Goal: Transaction & Acquisition: Book appointment/travel/reservation

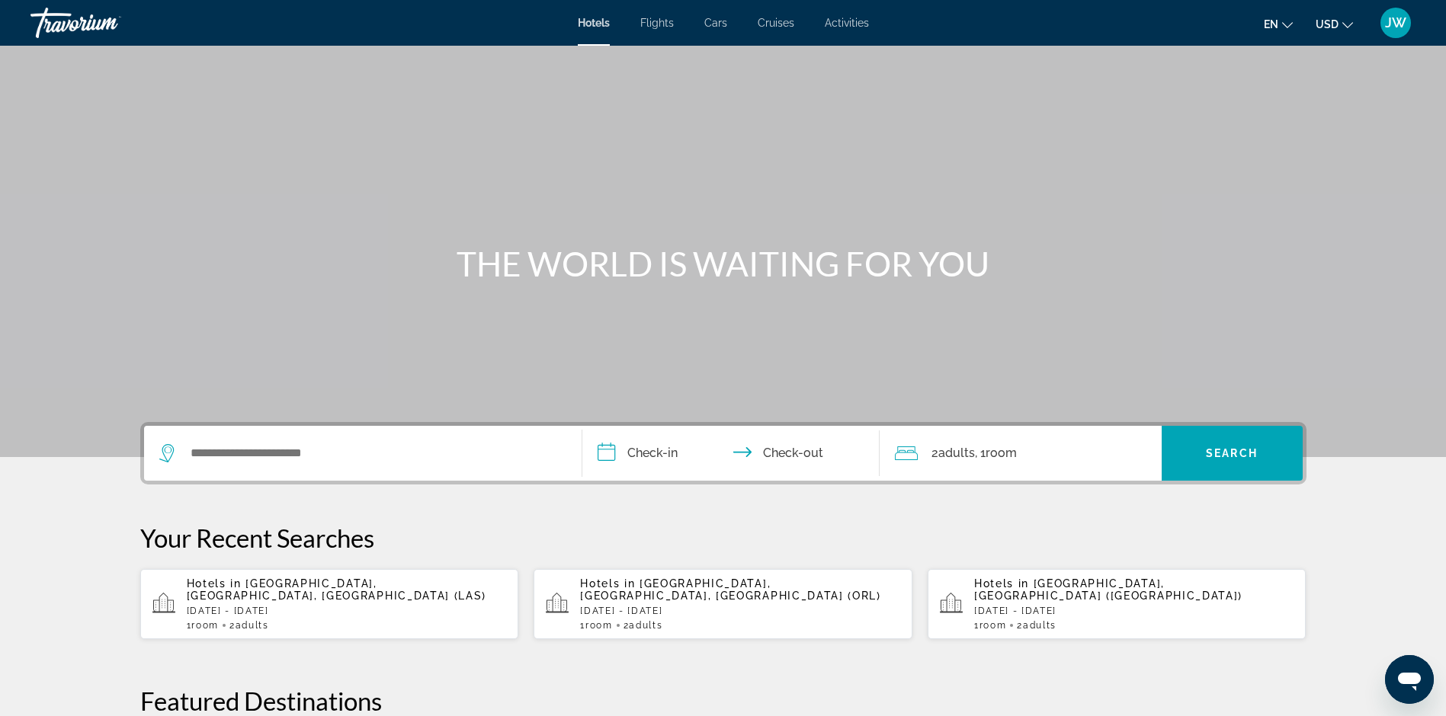
click at [851, 26] on span "Activities" at bounding box center [847, 23] width 44 height 12
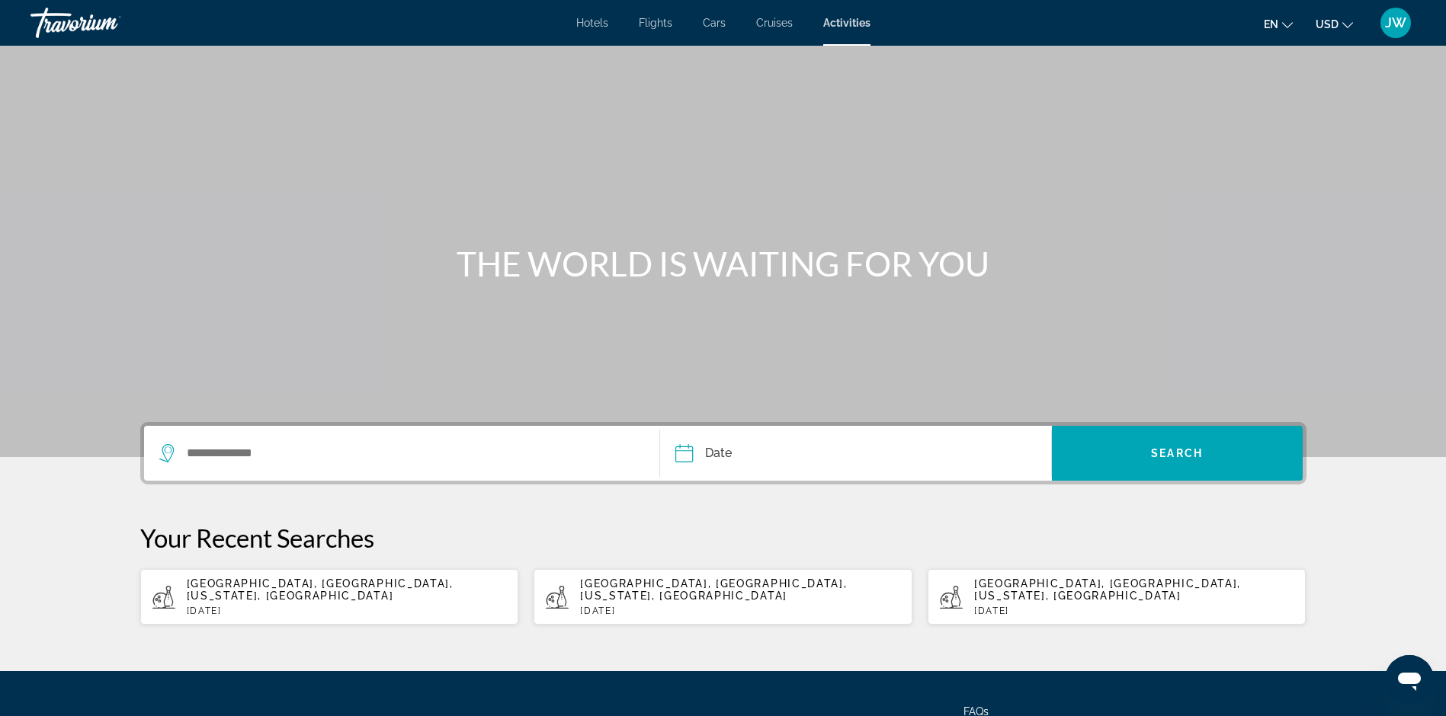
click at [306, 587] on span "[GEOGRAPHIC_DATA], [GEOGRAPHIC_DATA], [US_STATE], [GEOGRAPHIC_DATA]" at bounding box center [320, 590] width 267 height 24
type input "**********"
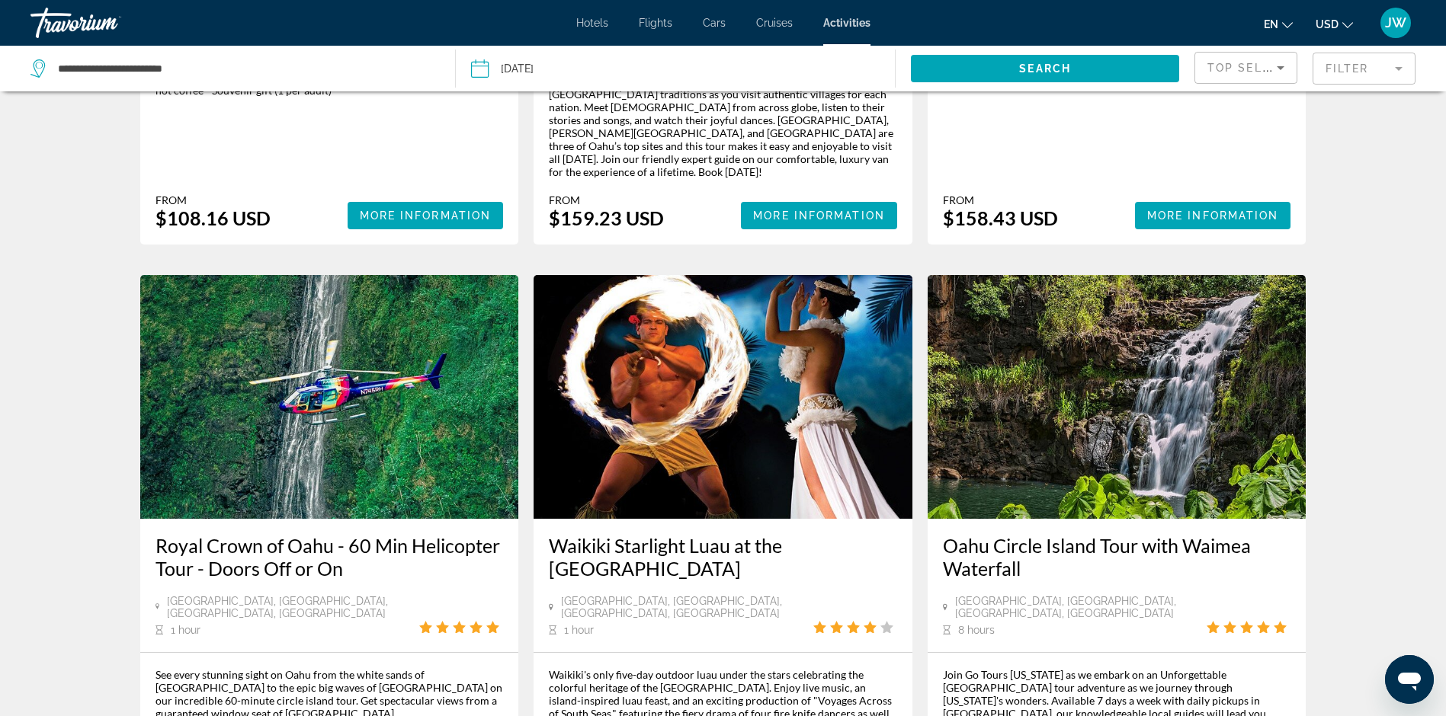
scroll to position [2210, 0]
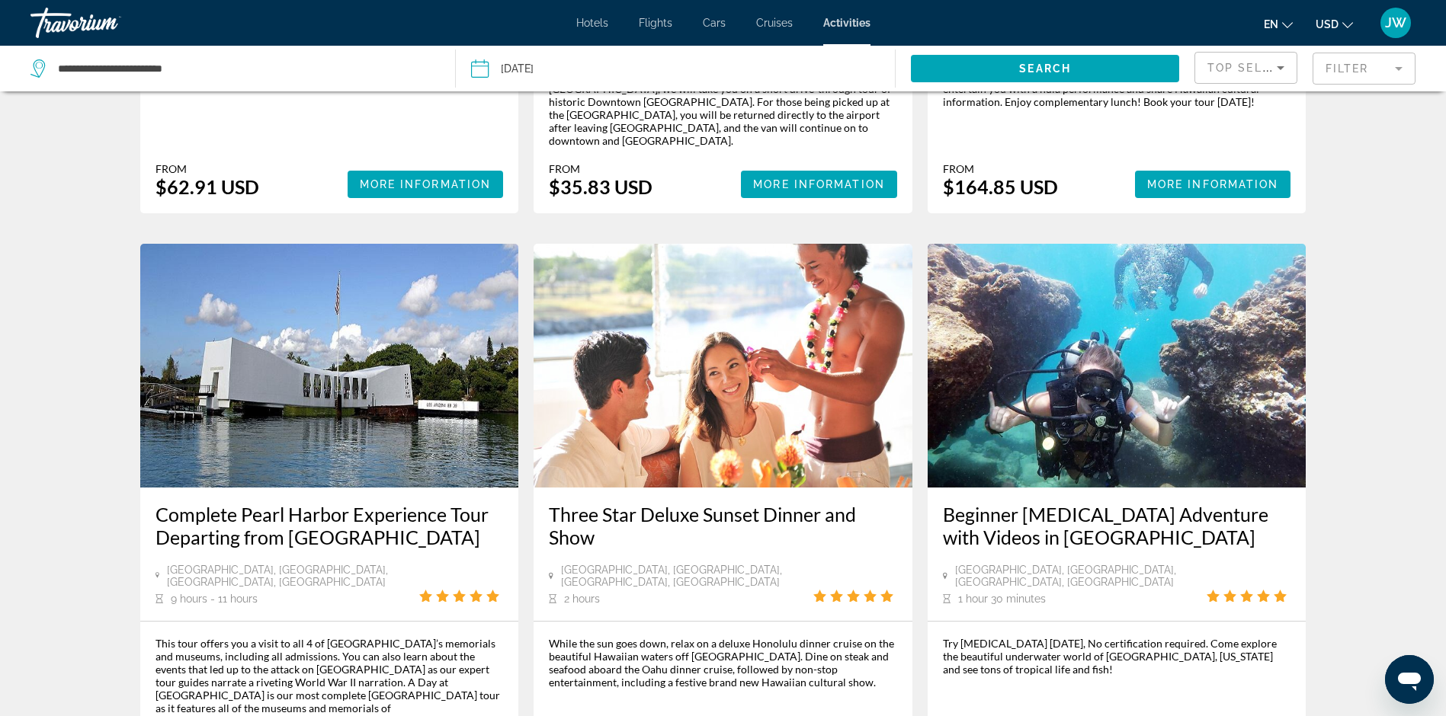
scroll to position [1982, 0]
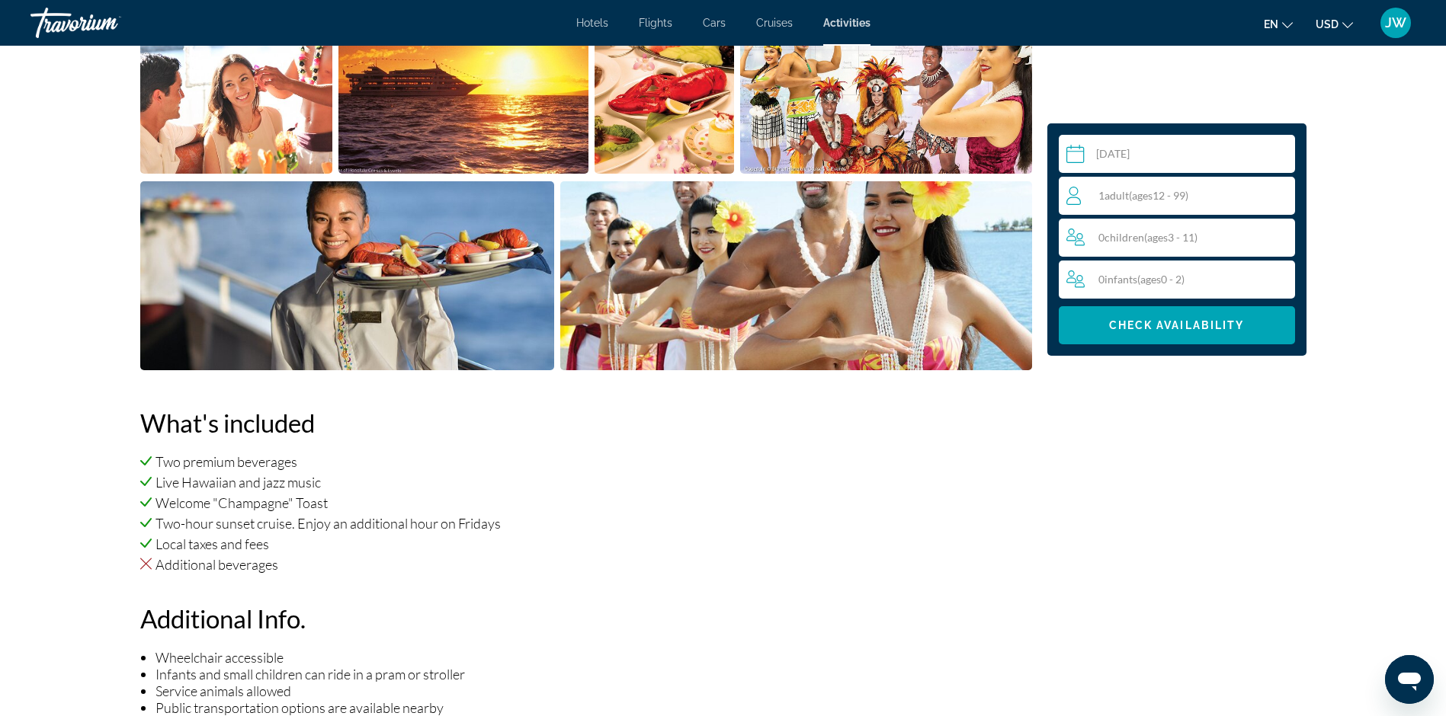
scroll to position [76, 0]
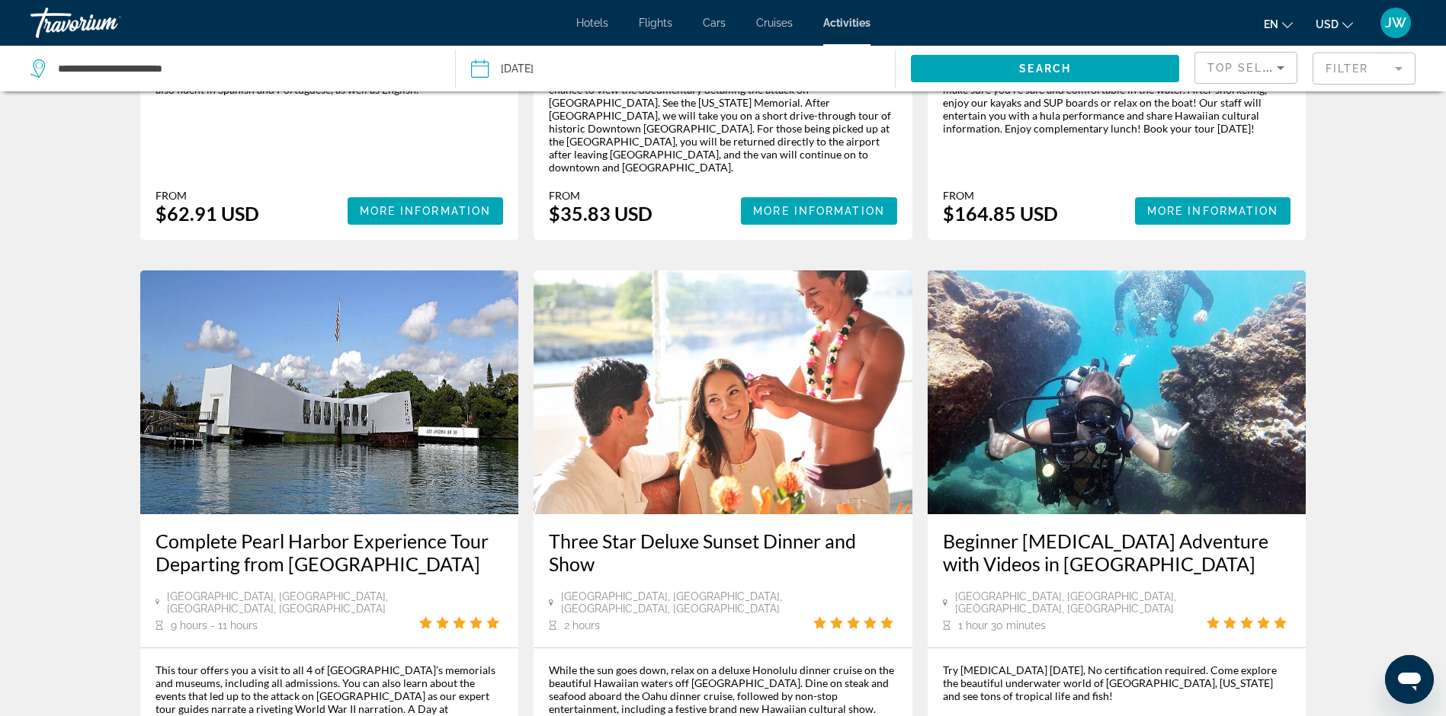
scroll to position [2177, 0]
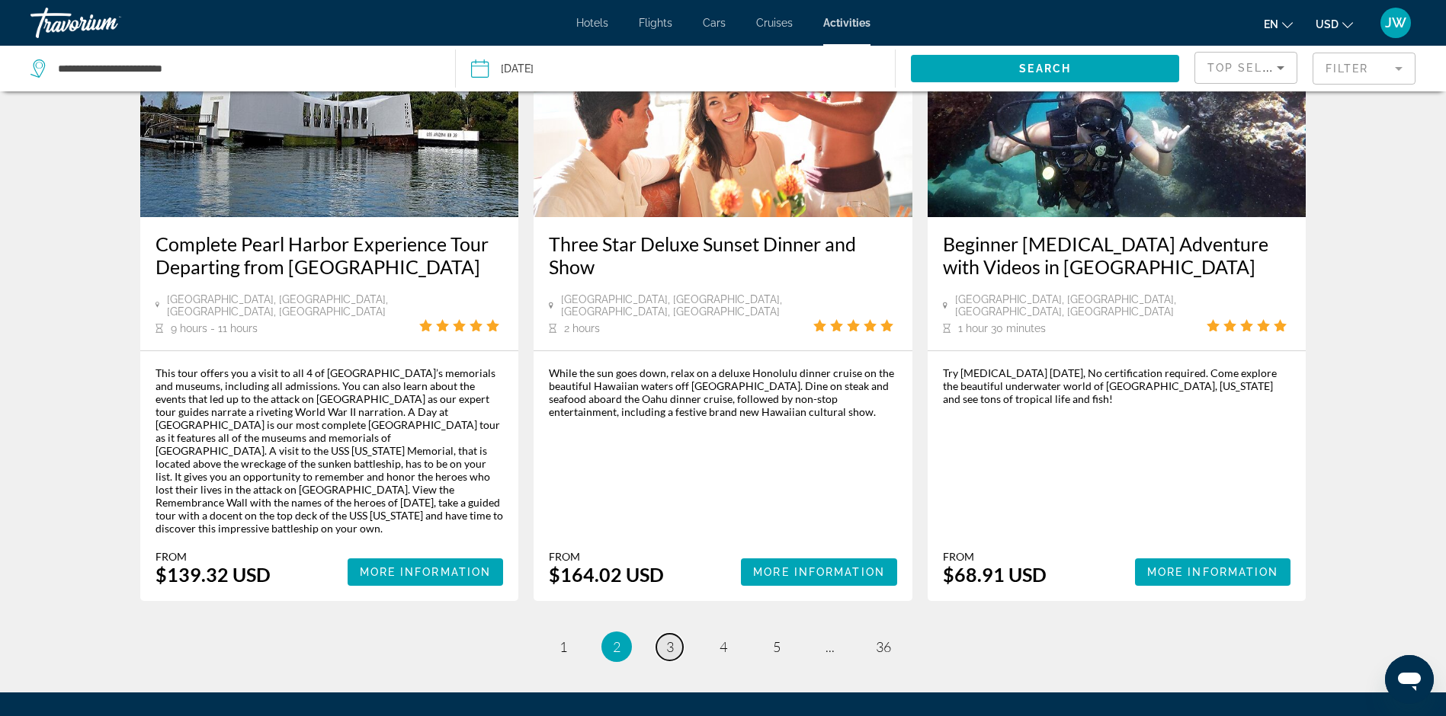
click at [670, 639] on span "3" at bounding box center [670, 647] width 8 height 17
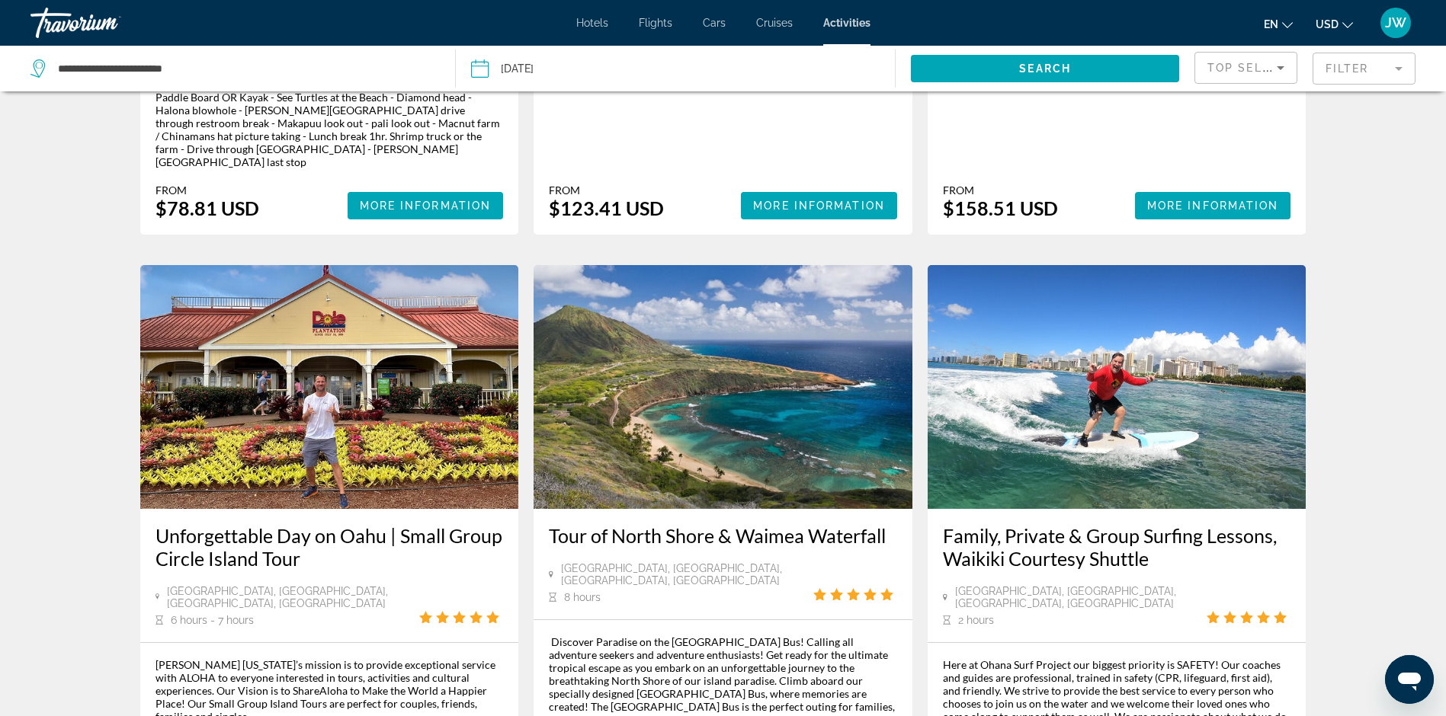
scroll to position [2306, 0]
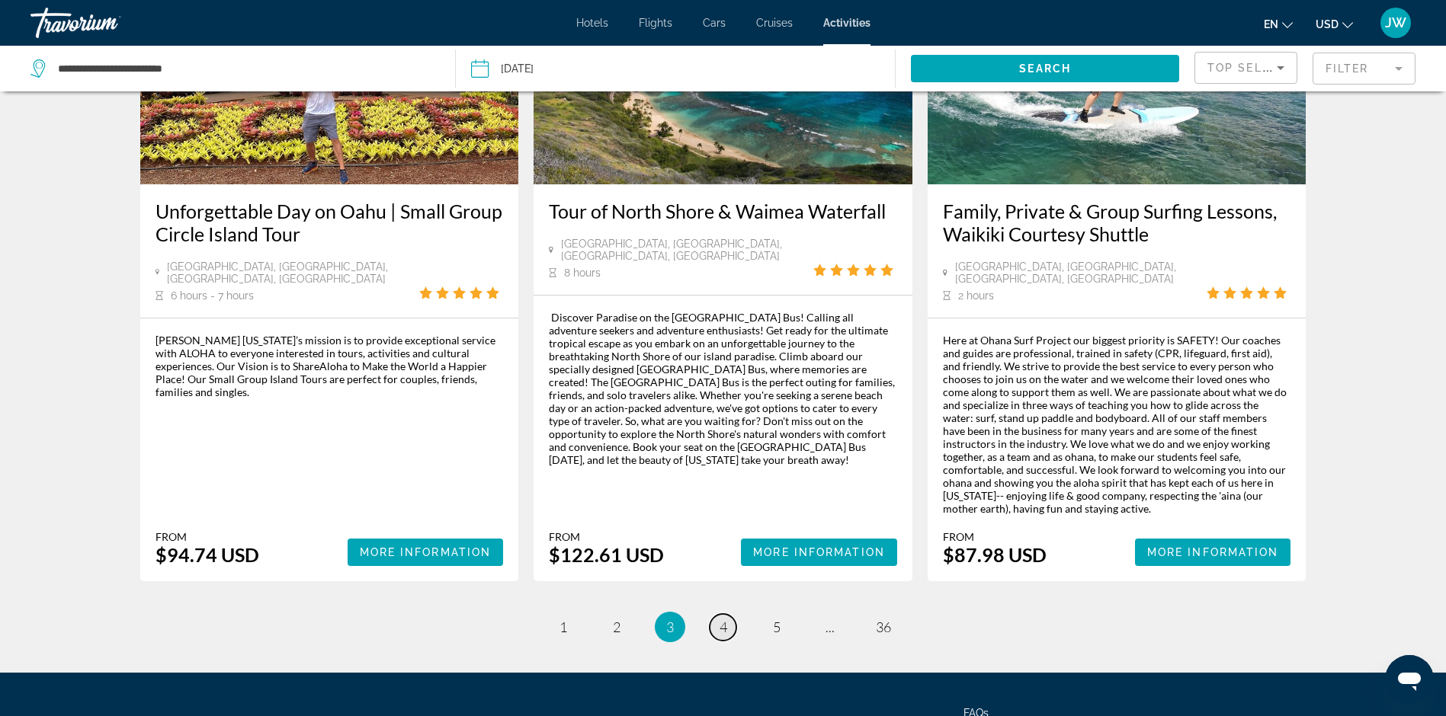
click at [719, 614] on link "page 4" at bounding box center [723, 627] width 27 height 27
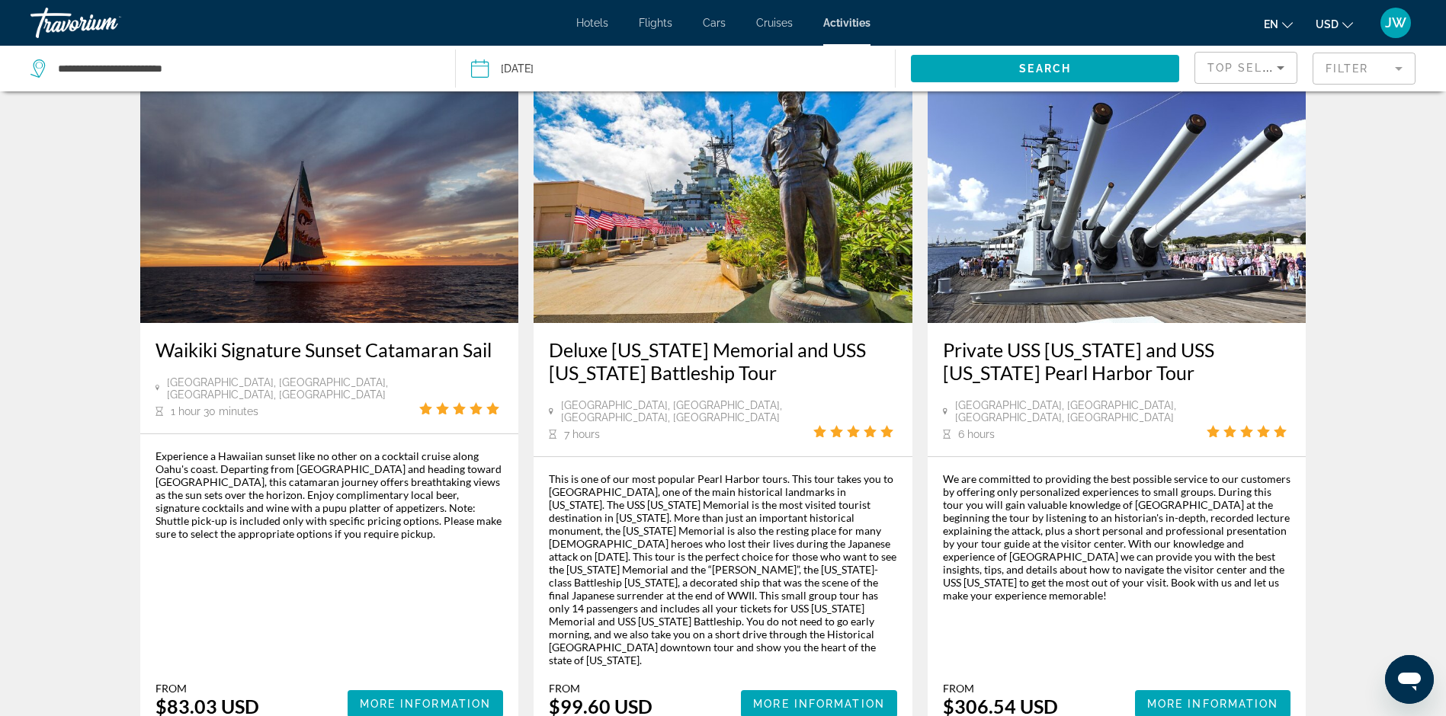
scroll to position [2303, 0]
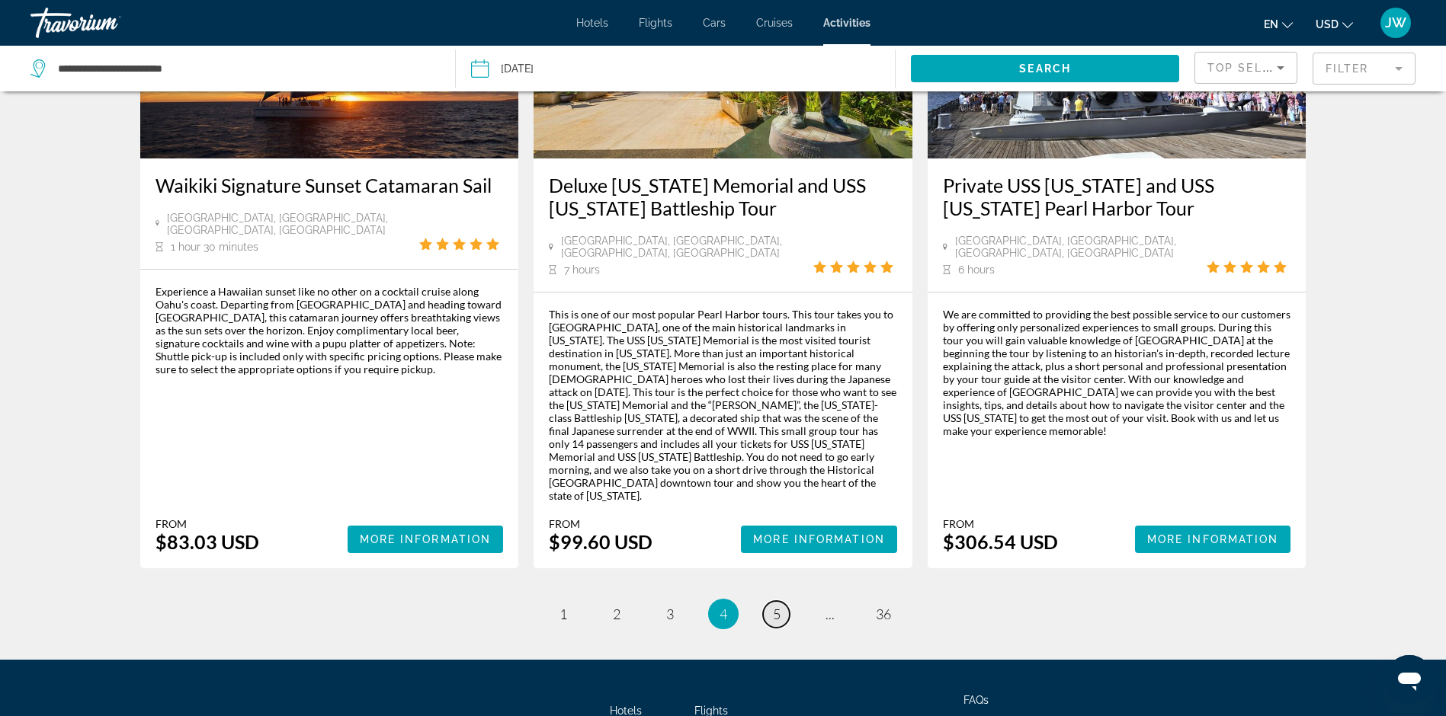
click at [779, 606] on span "5" at bounding box center [777, 614] width 8 height 17
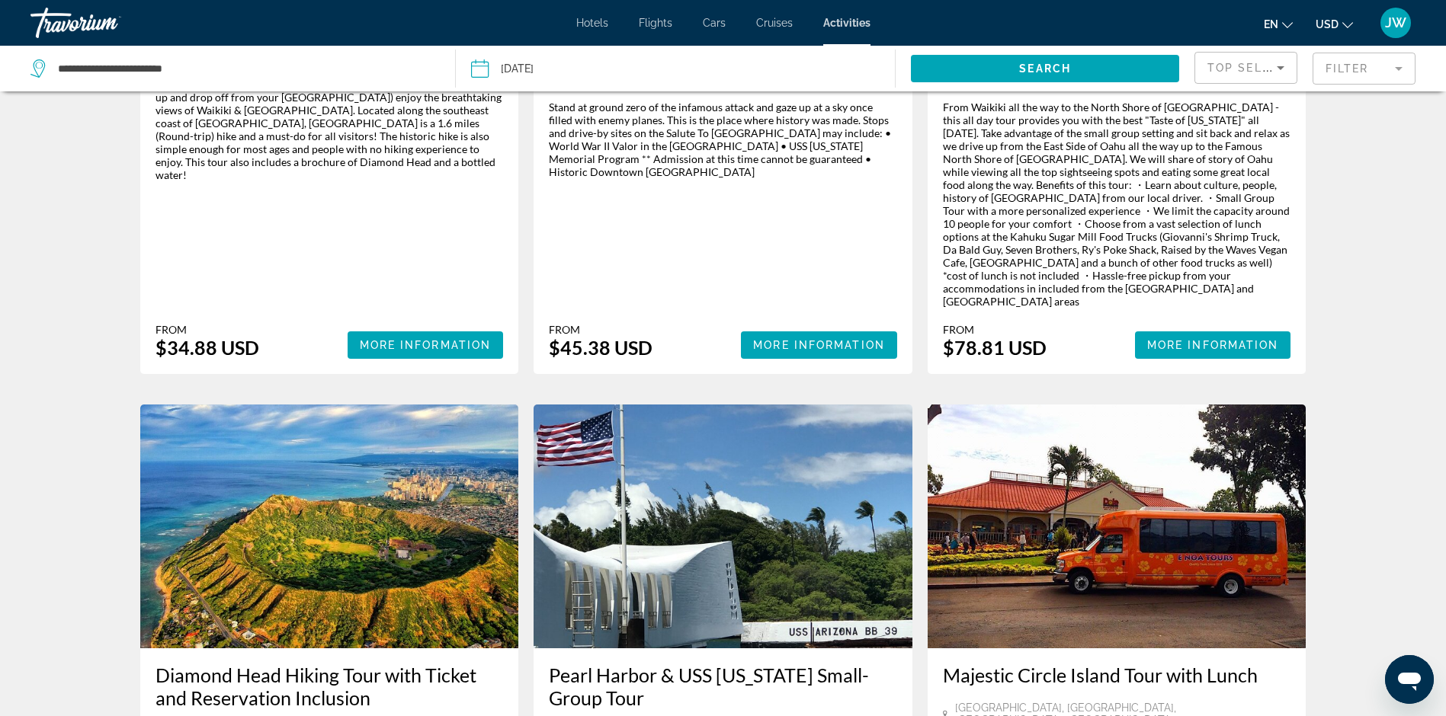
scroll to position [2134, 0]
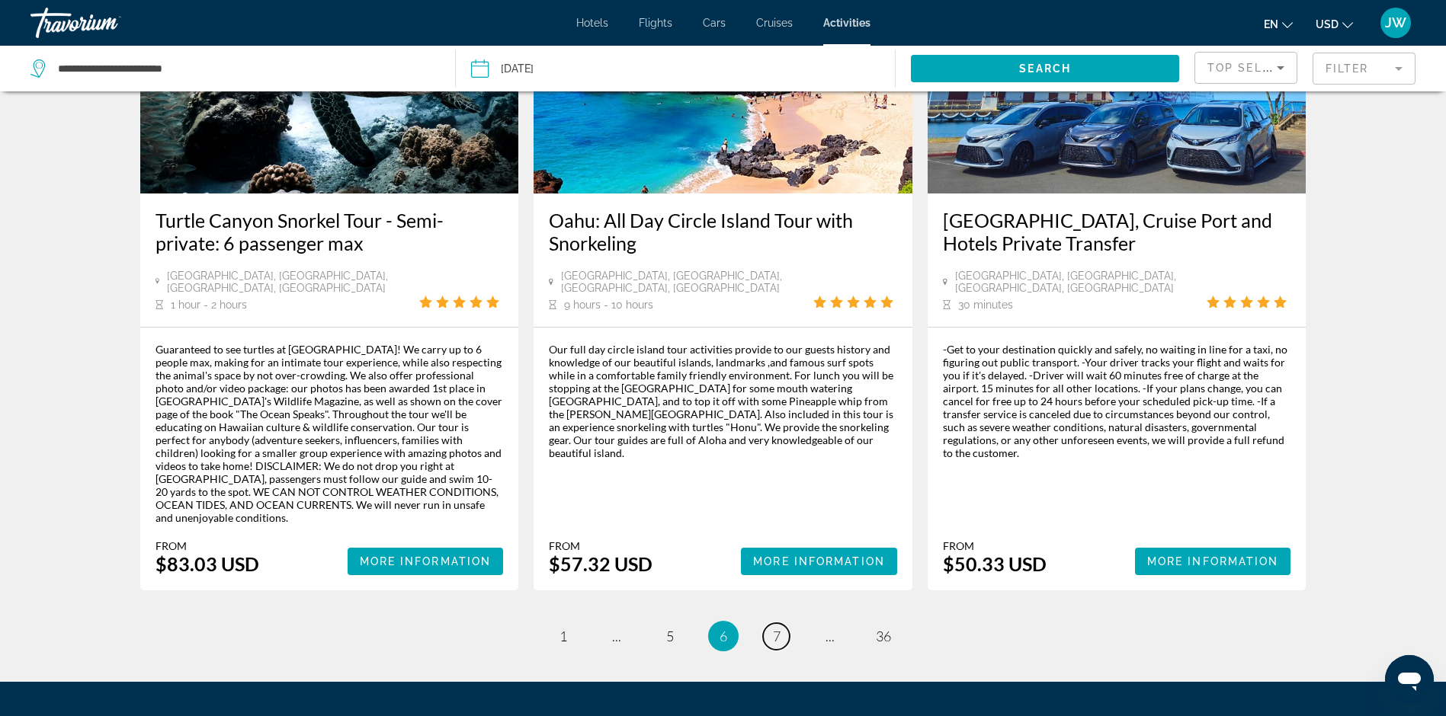
scroll to position [2271, 0]
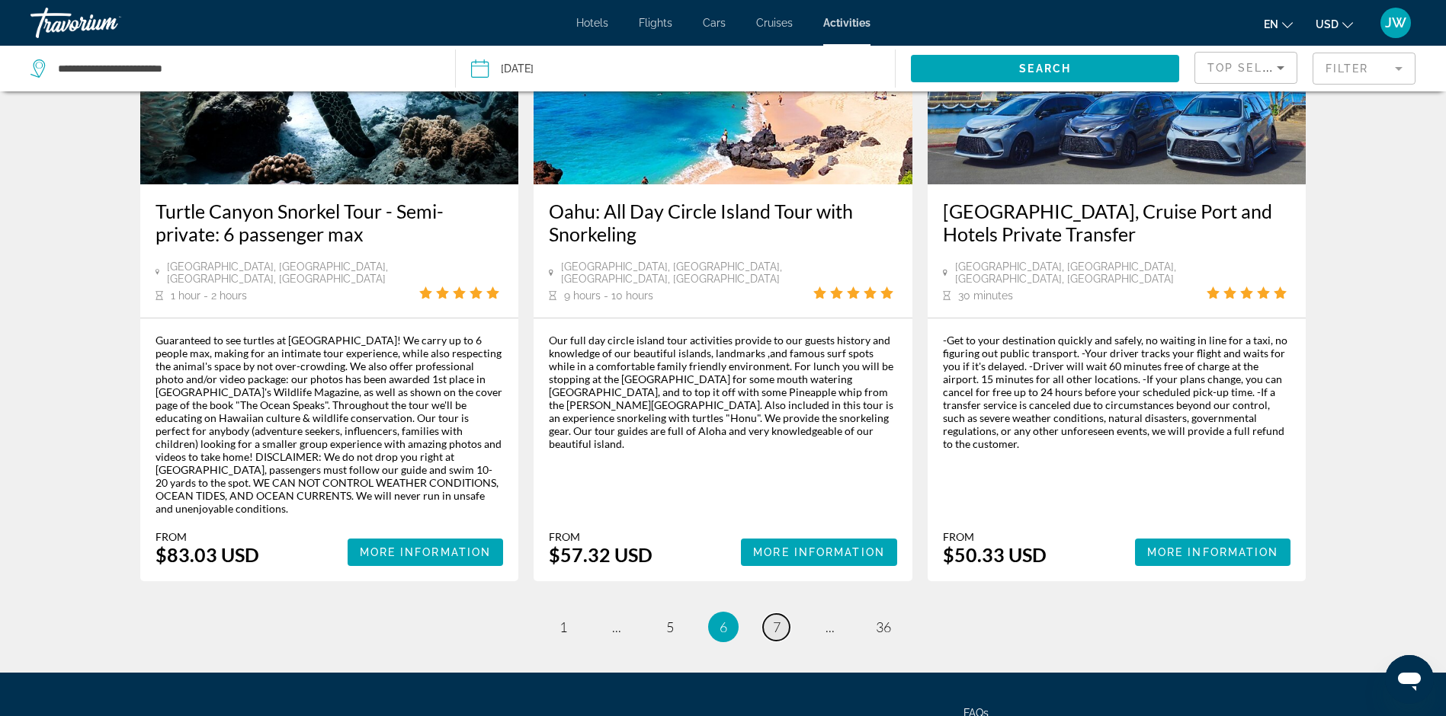
click at [773, 619] on span "7" at bounding box center [777, 627] width 8 height 17
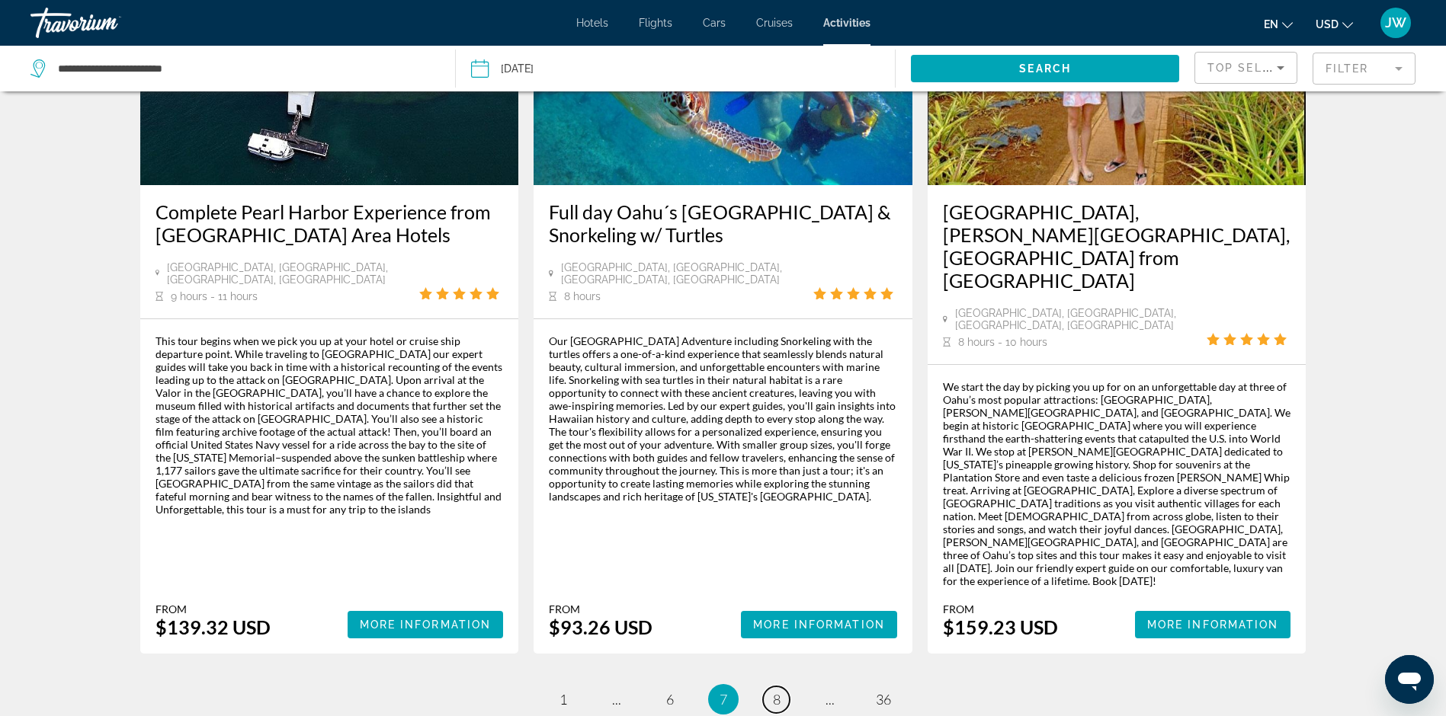
scroll to position [2232, 0]
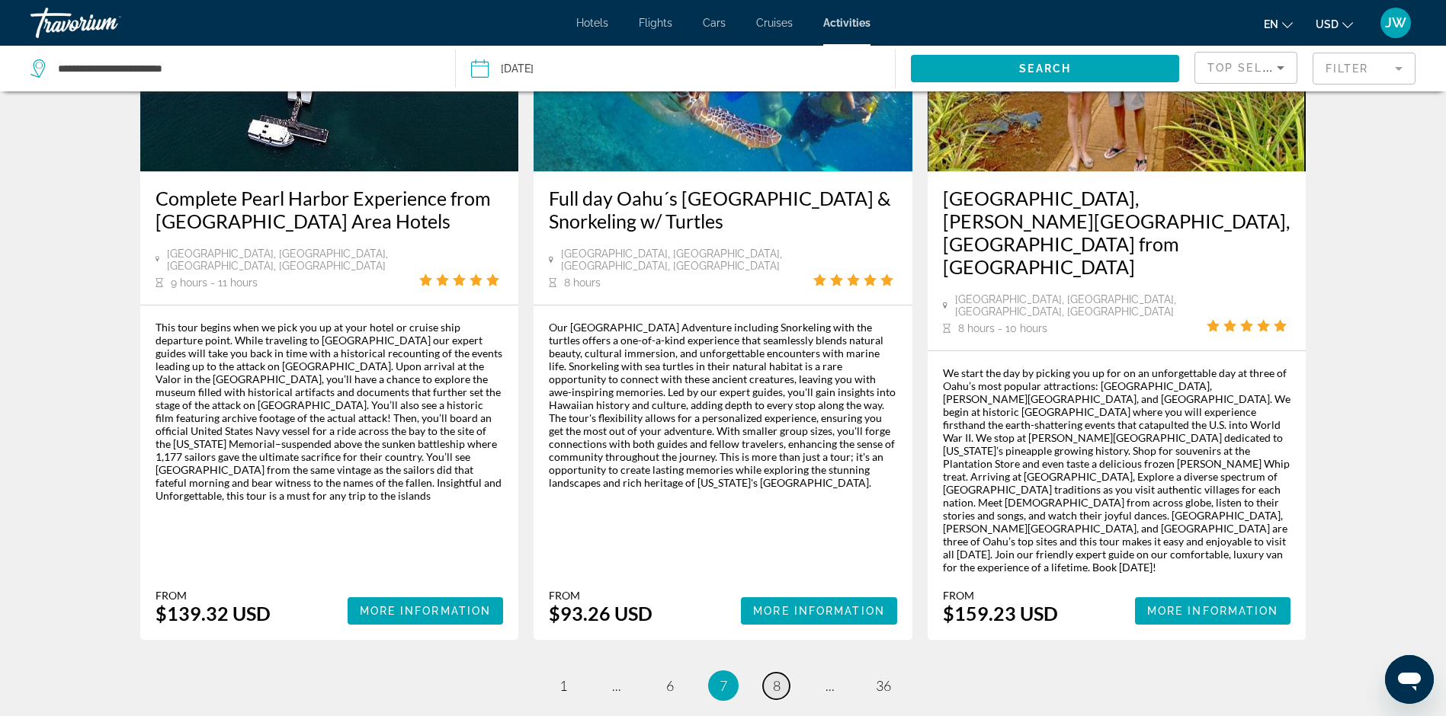
click at [778, 678] on span "8" at bounding box center [777, 686] width 8 height 17
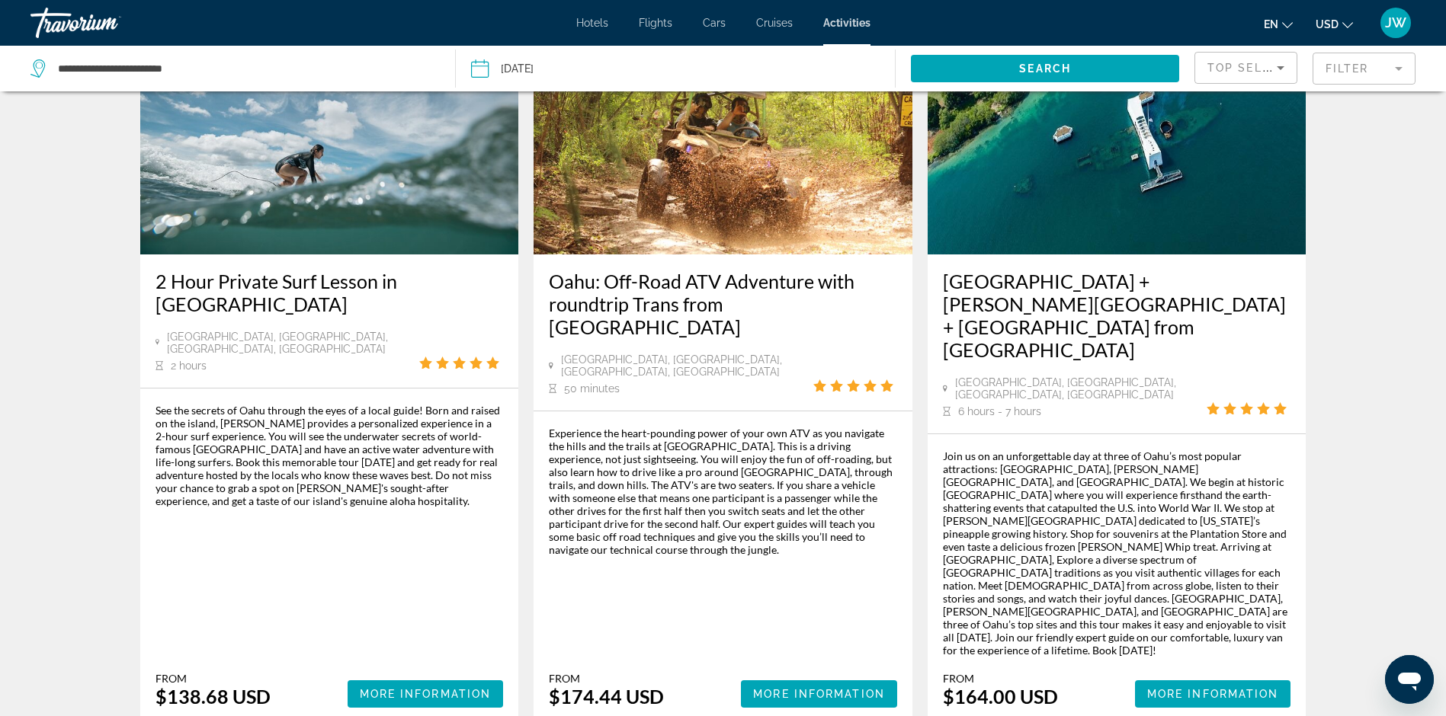
scroll to position [2280, 0]
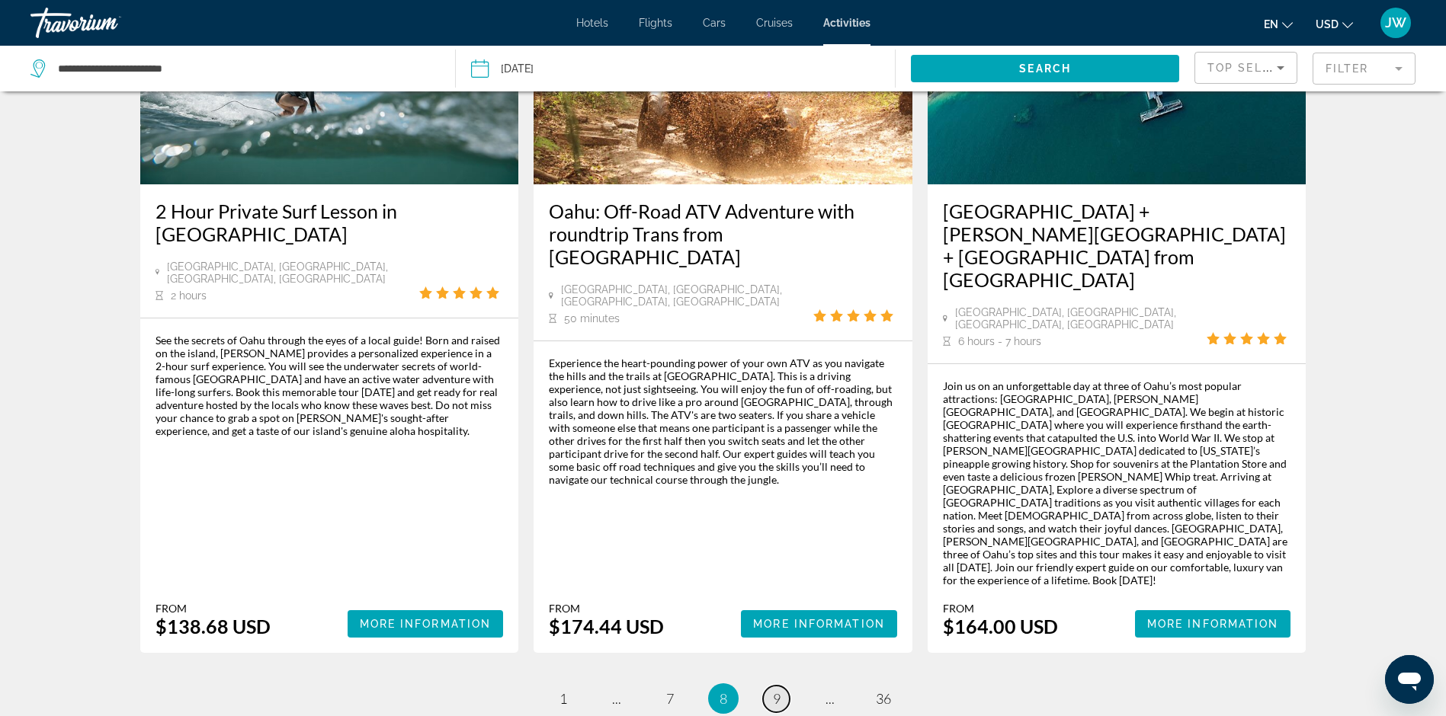
click at [768, 686] on link "page 9" at bounding box center [776, 699] width 27 height 27
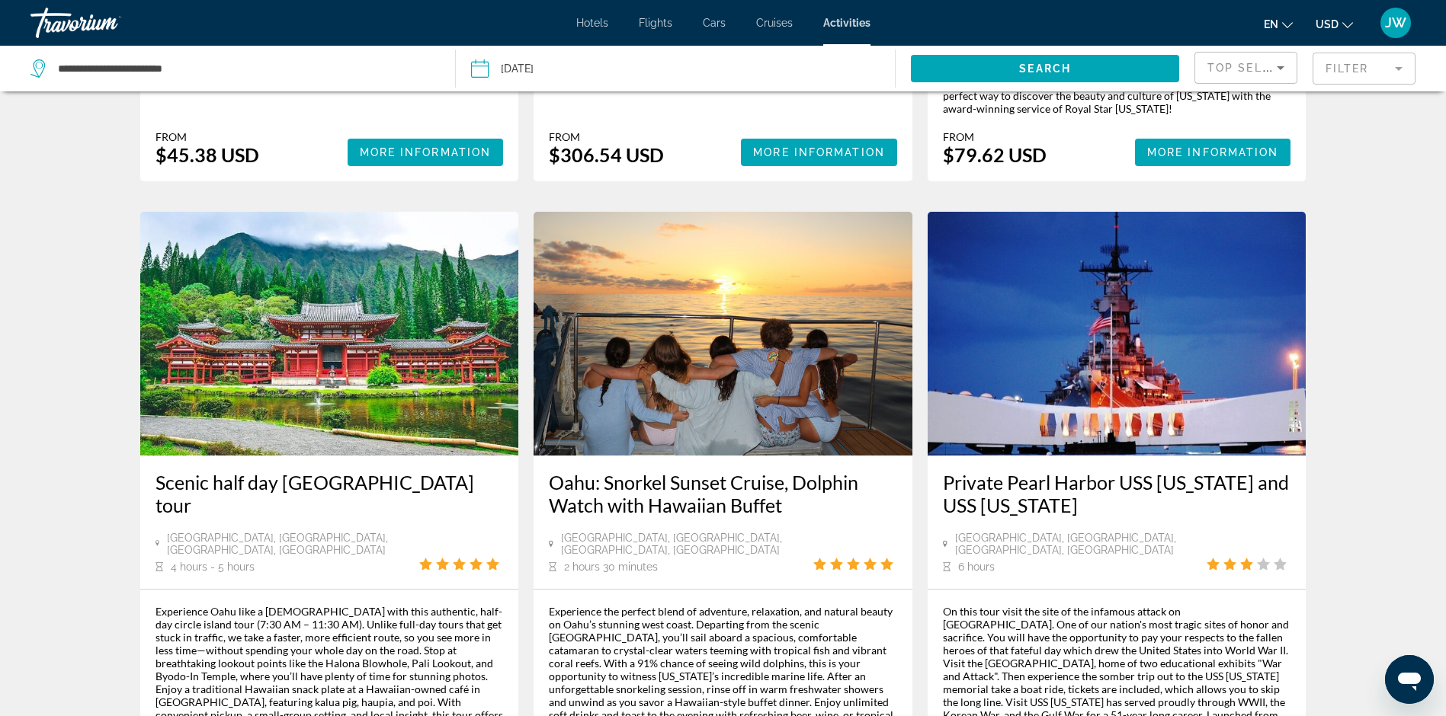
scroll to position [2210, 0]
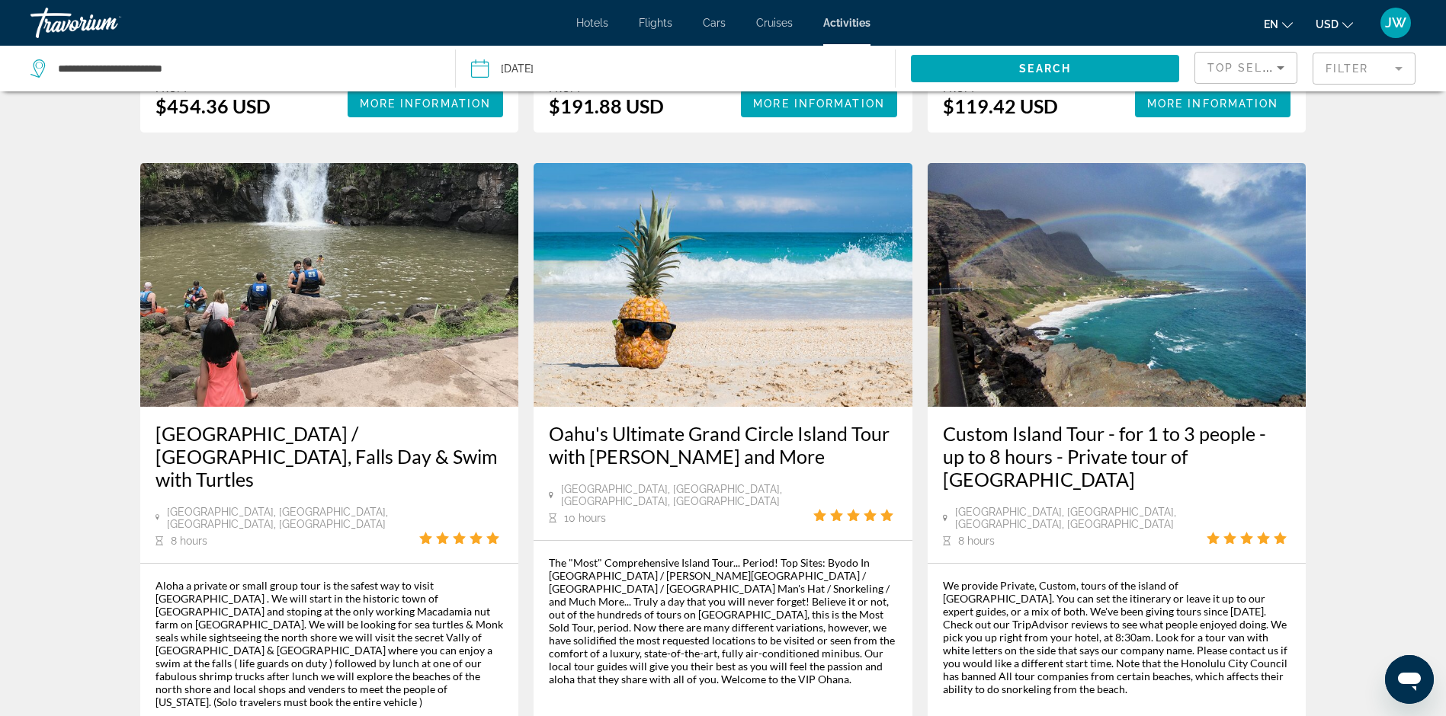
scroll to position [2242, 0]
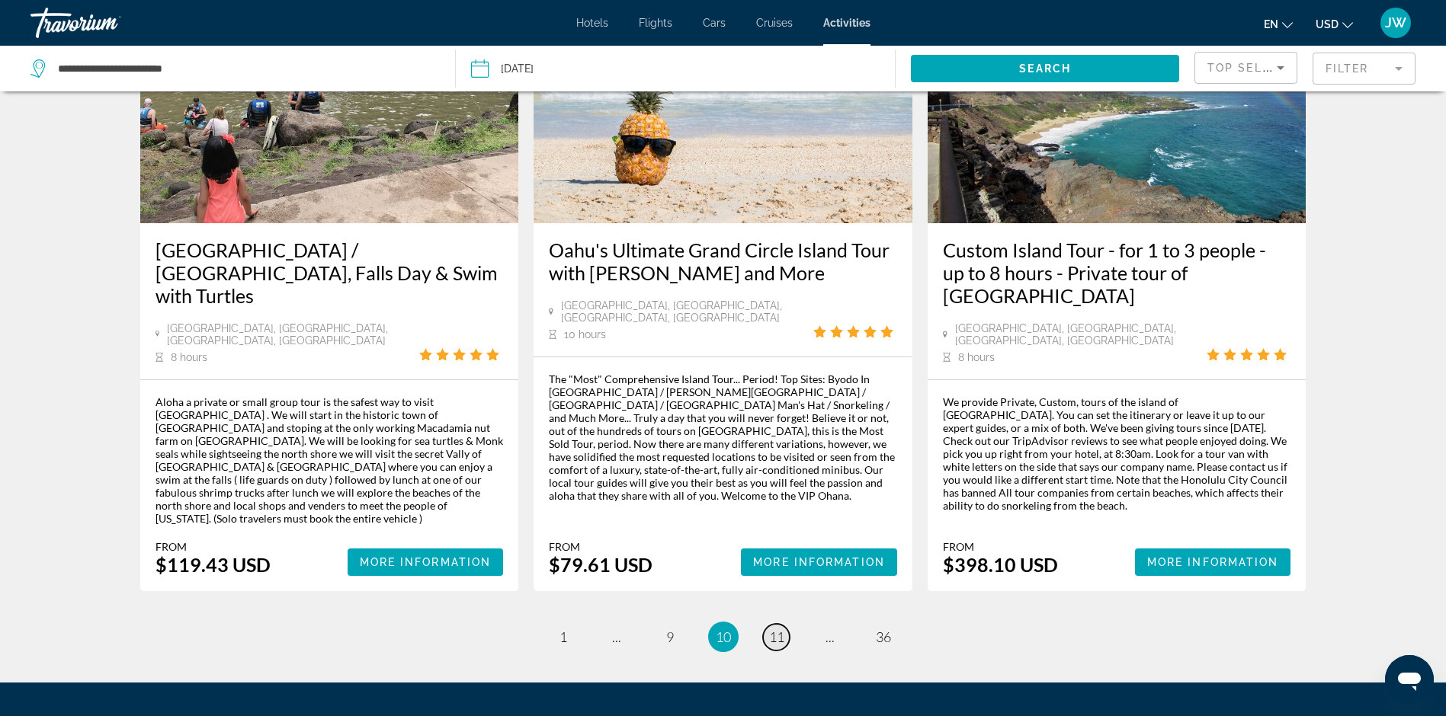
click at [787, 624] on link "page 11" at bounding box center [776, 637] width 27 height 27
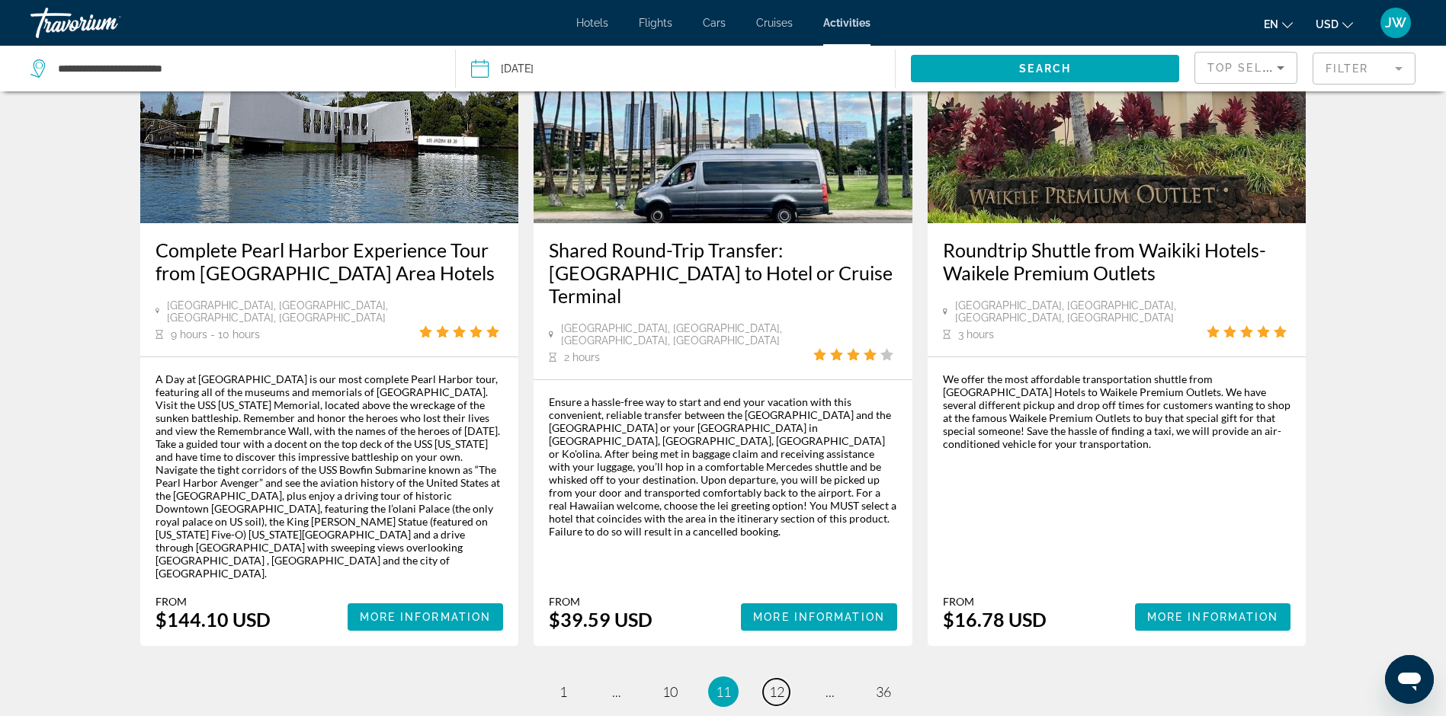
scroll to position [2203, 0]
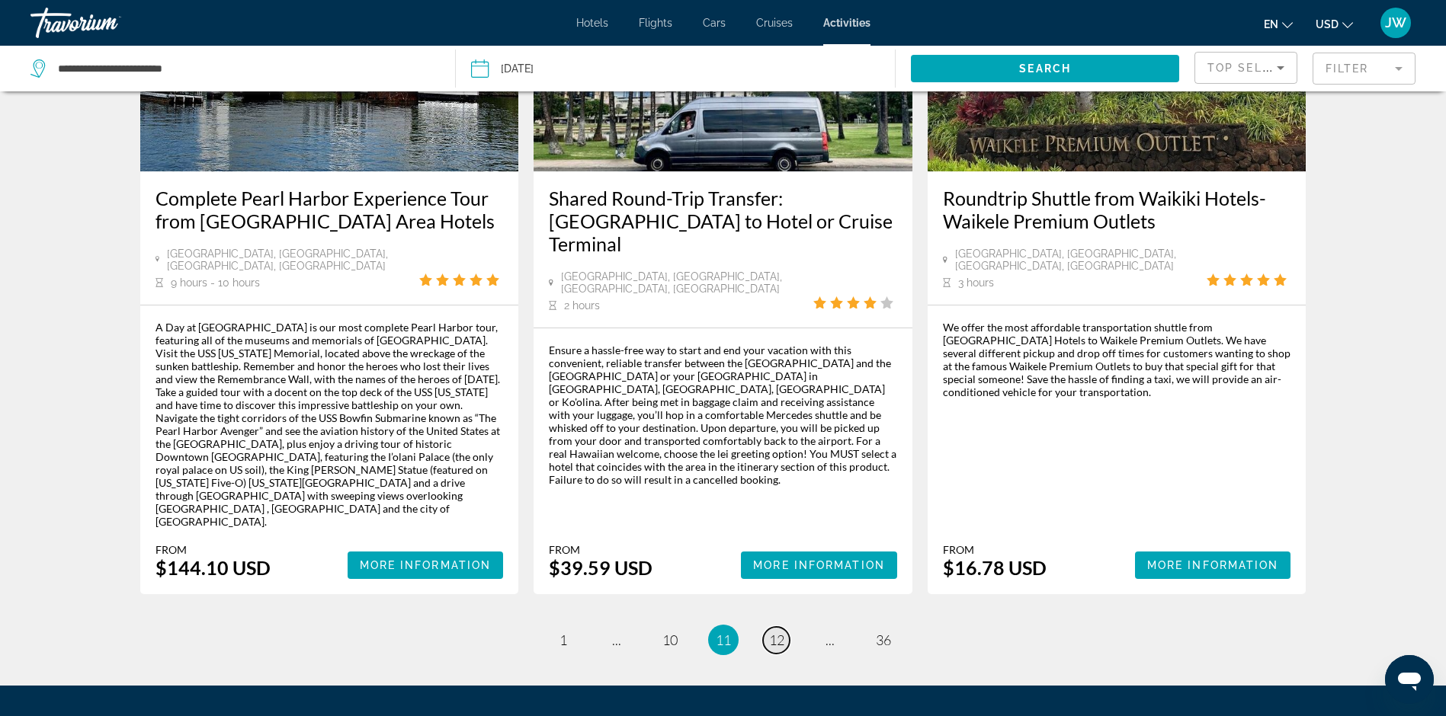
click at [772, 632] on span "12" at bounding box center [776, 640] width 15 height 17
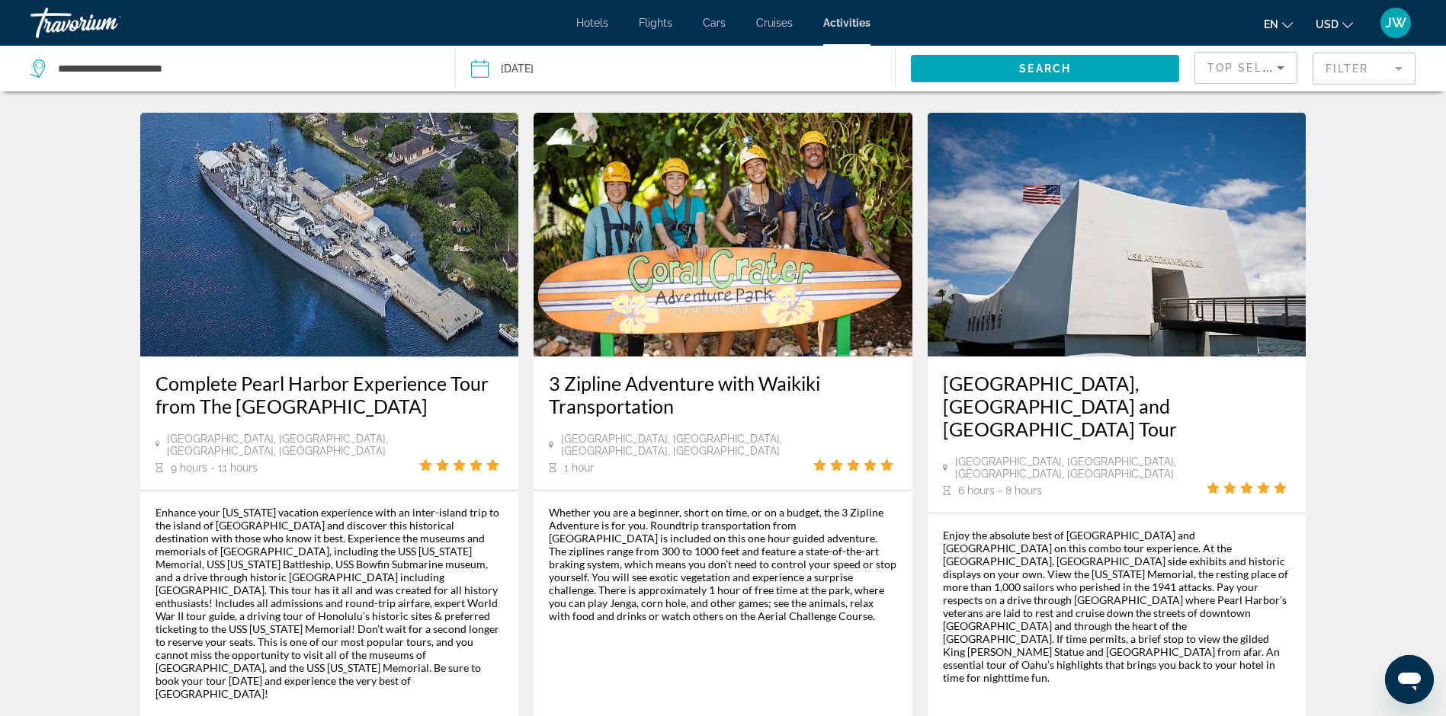
scroll to position [2210, 0]
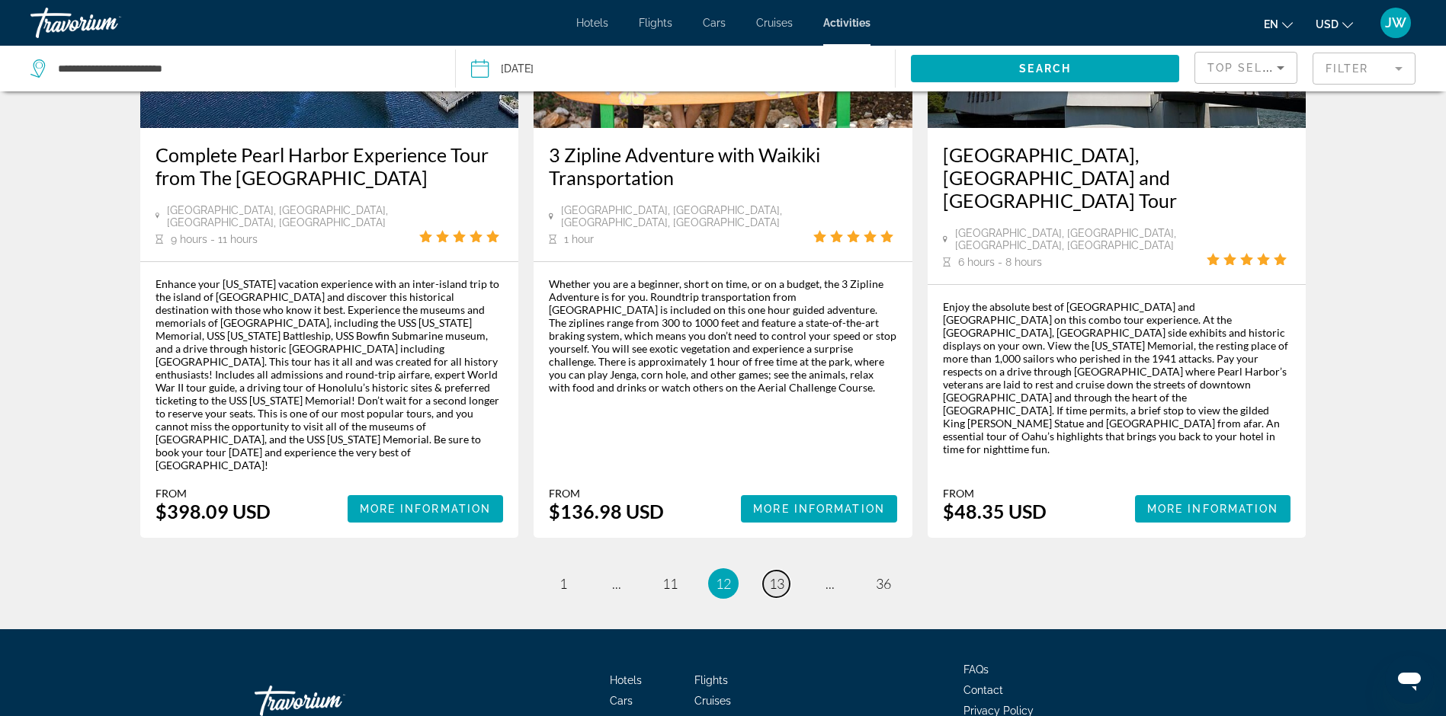
click at [777, 575] on span "13" at bounding box center [776, 583] width 15 height 17
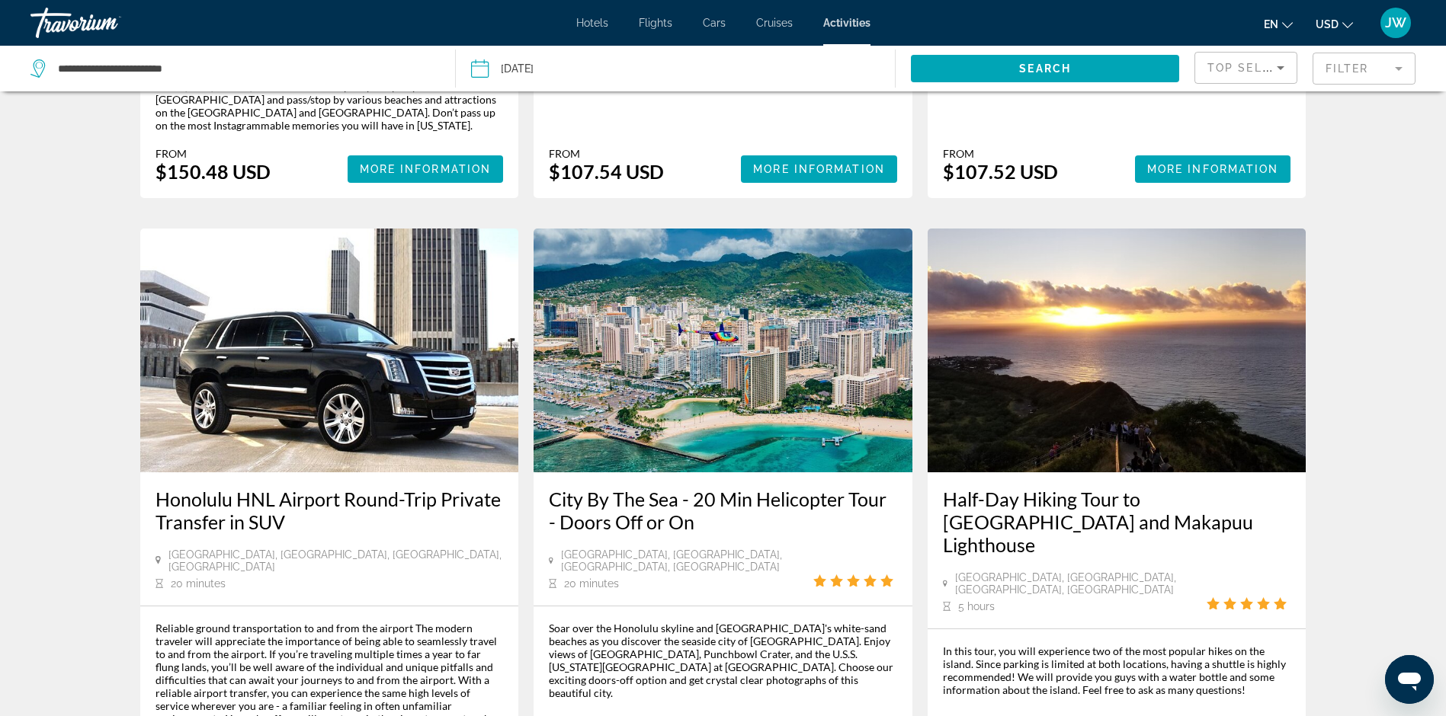
scroll to position [2058, 0]
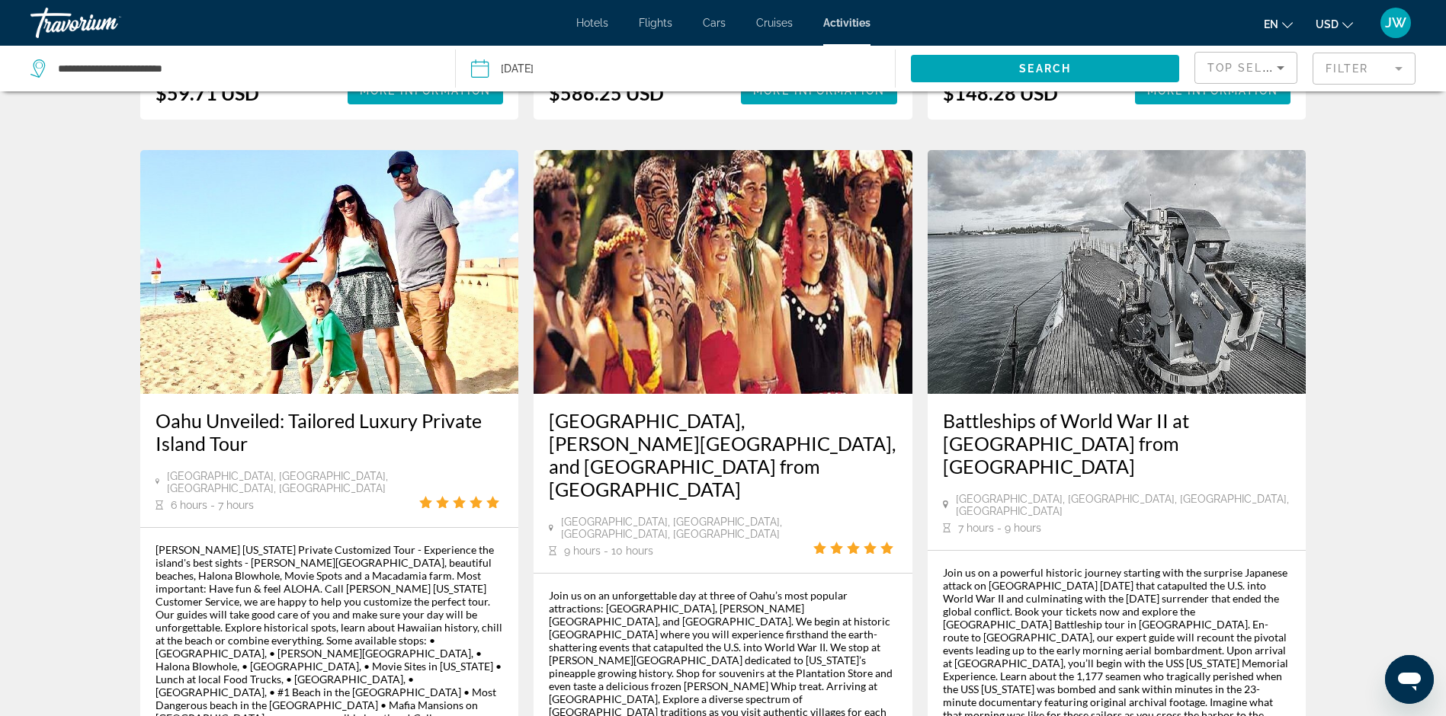
scroll to position [2287, 0]
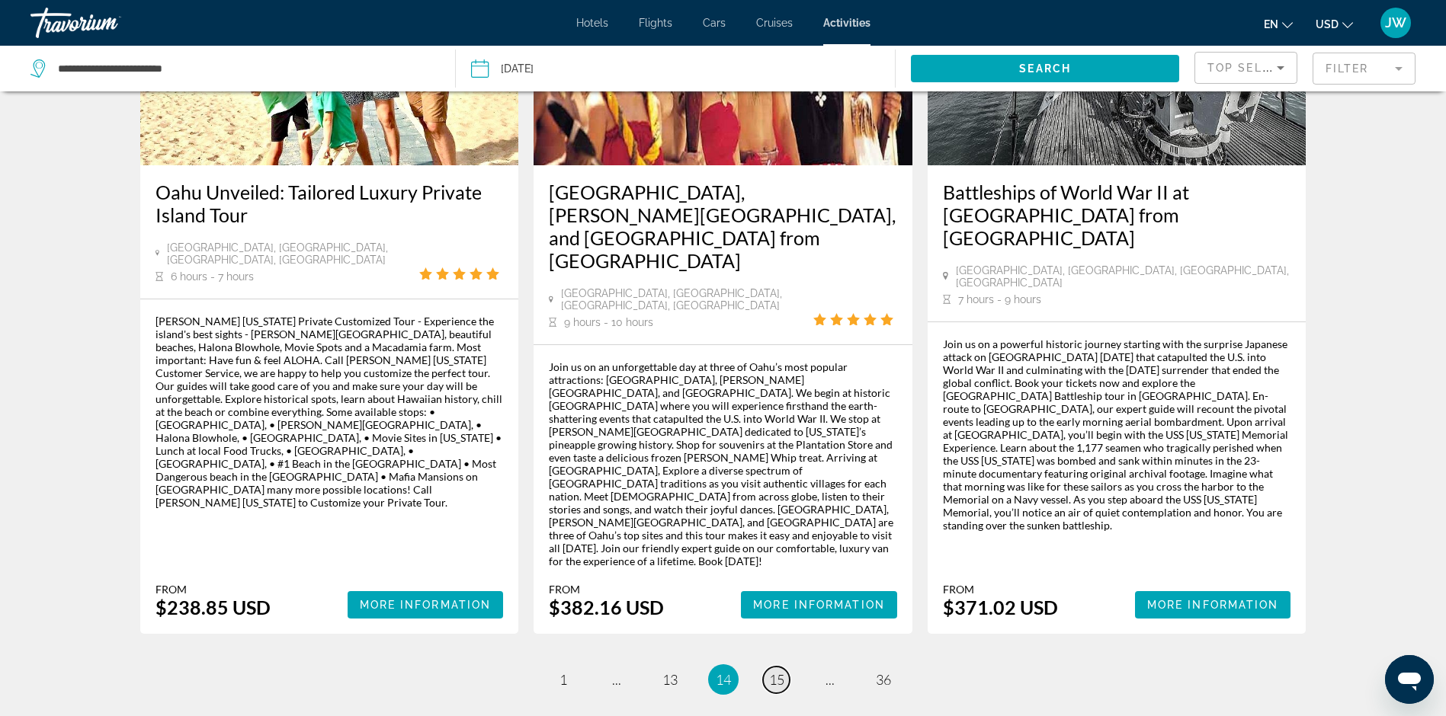
click at [780, 671] on span "15" at bounding box center [776, 679] width 15 height 17
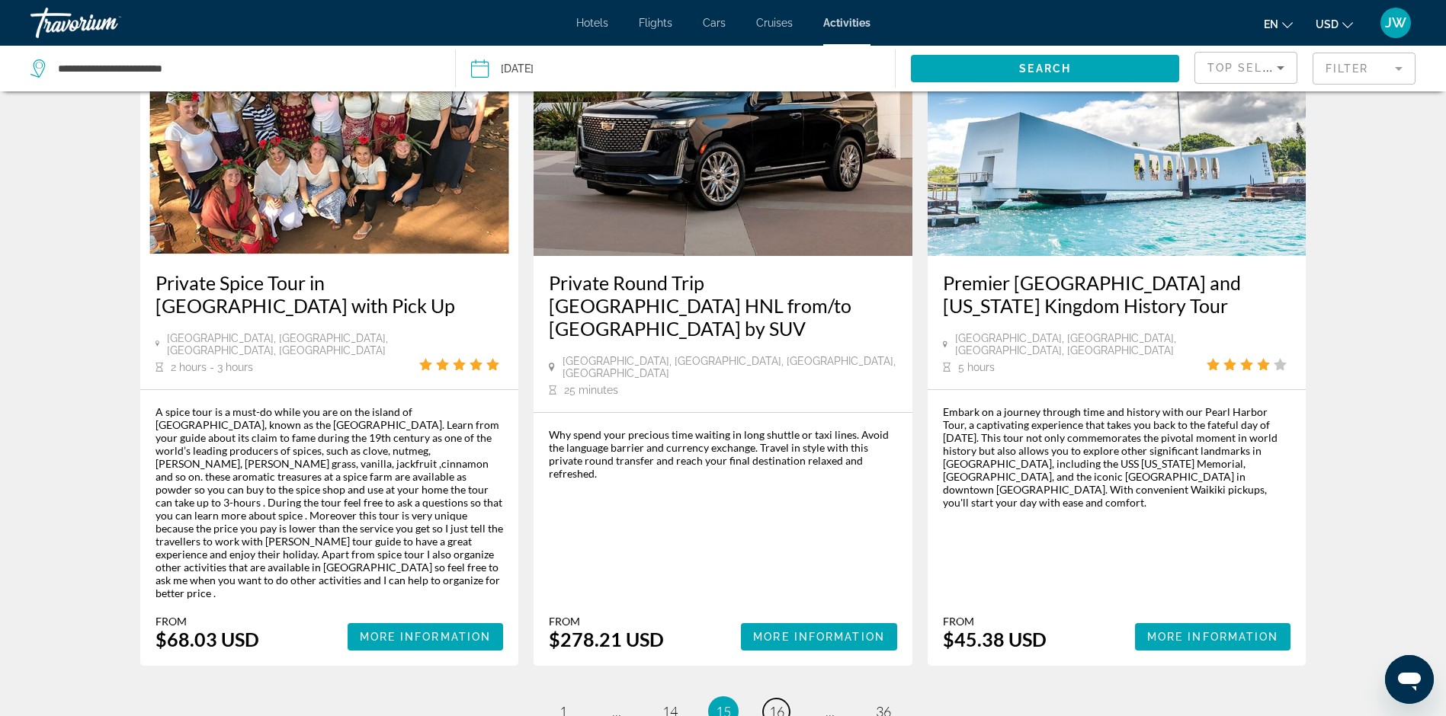
scroll to position [2255, 0]
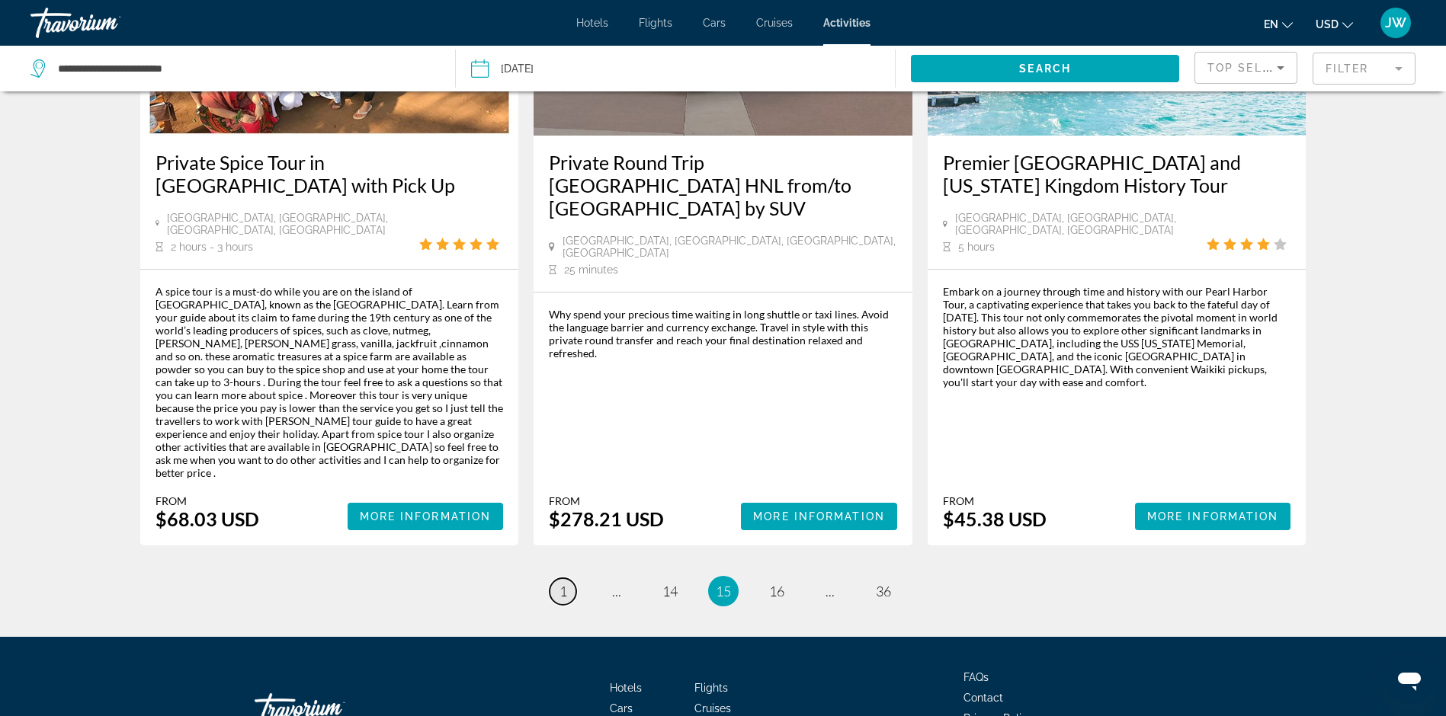
click at [564, 583] on span "1" at bounding box center [563, 591] width 8 height 17
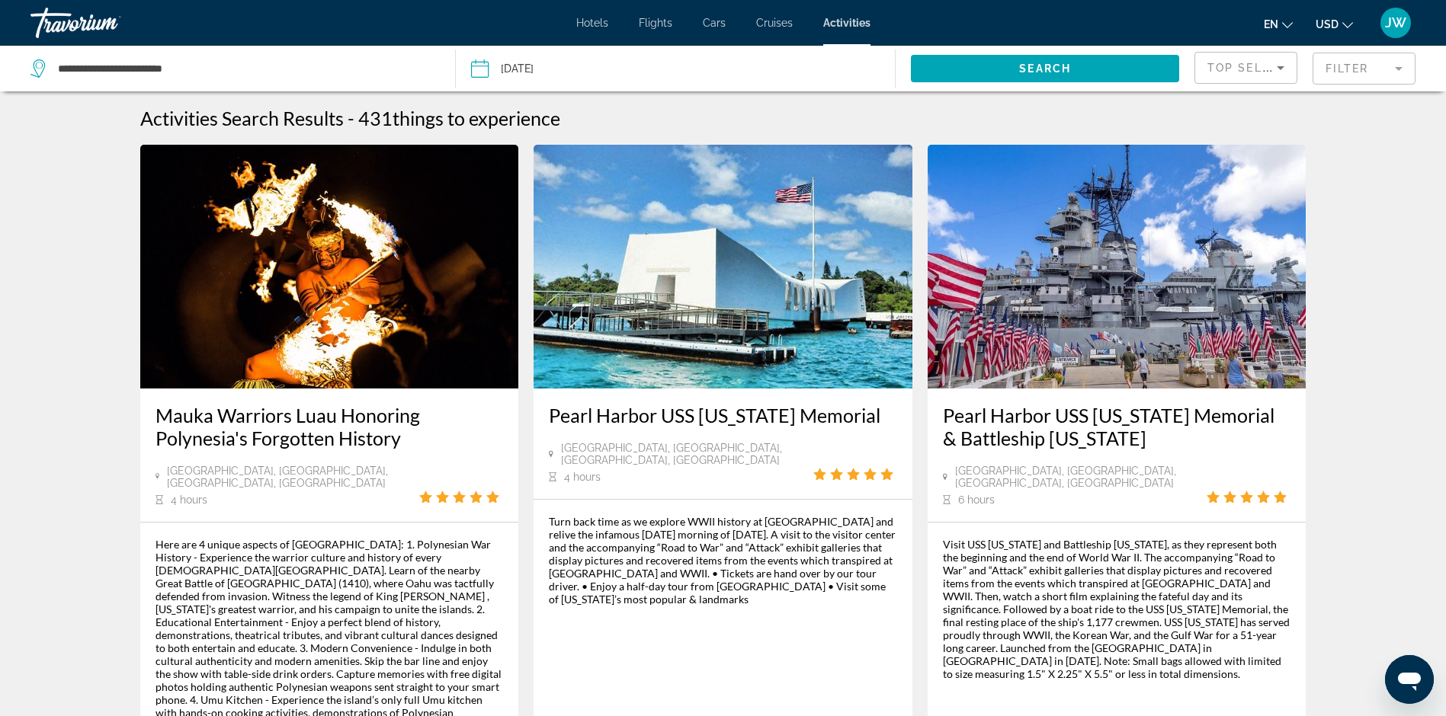
scroll to position [2319, 0]
